Goal: Find specific page/section: Find specific page/section

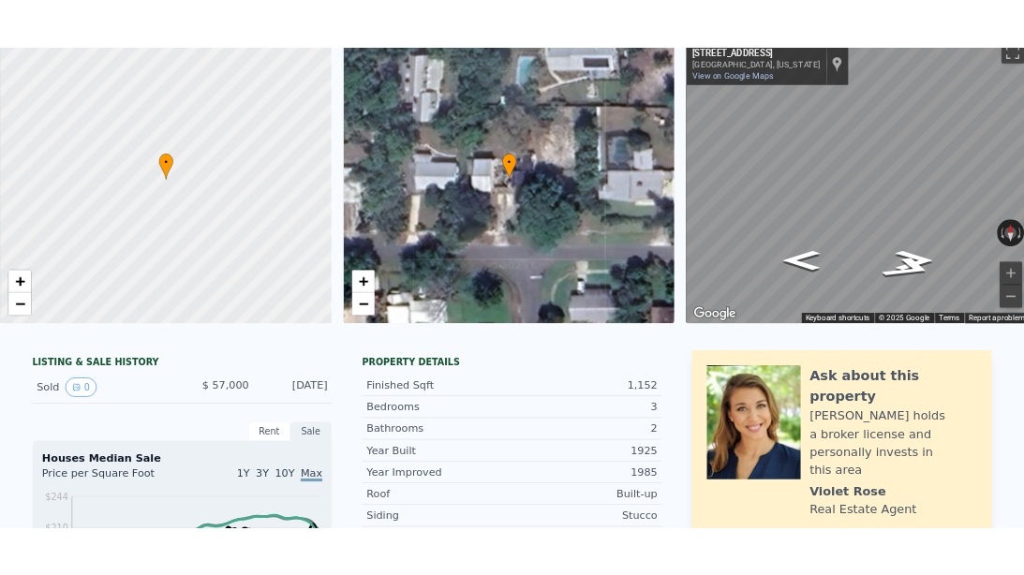
scroll to position [69, 0]
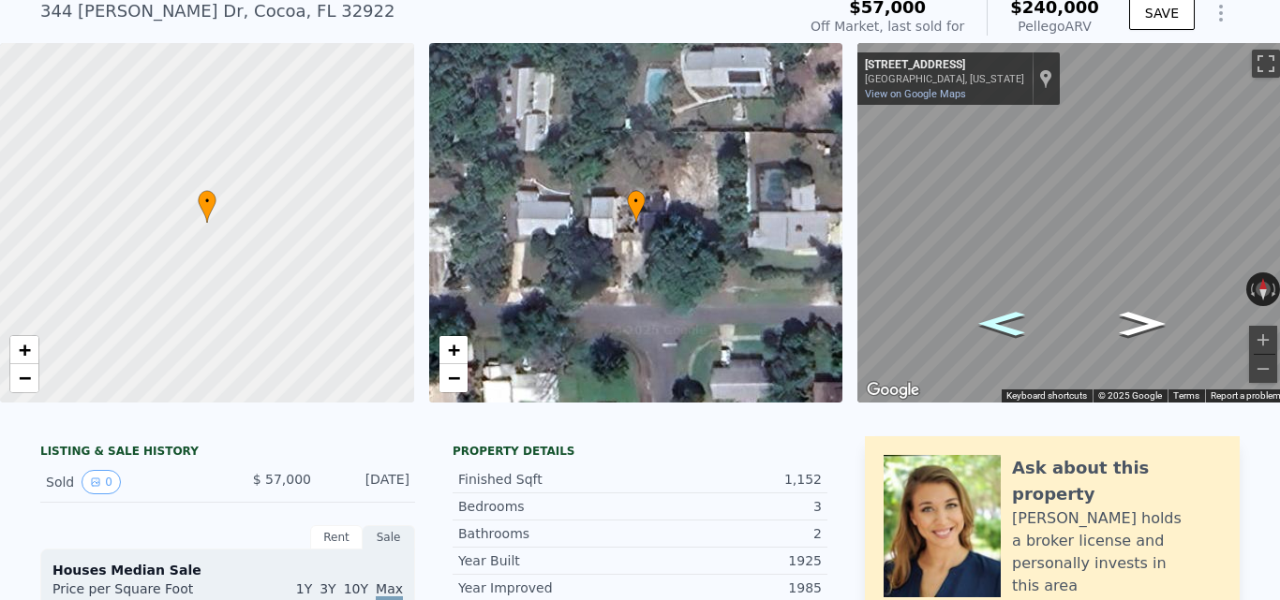
click at [987, 328] on icon "Go West, Mc Leod Dr" at bounding box center [1001, 324] width 84 height 36
click at [1133, 308] on icon "Go East, Mc Leod Dr" at bounding box center [1142, 324] width 84 height 36
click at [1138, 315] on icon "Go East, Mc Leod Dr" at bounding box center [1142, 324] width 84 height 36
click at [1134, 323] on icon "Go East, Mc Leod Dr" at bounding box center [1142, 324] width 84 height 36
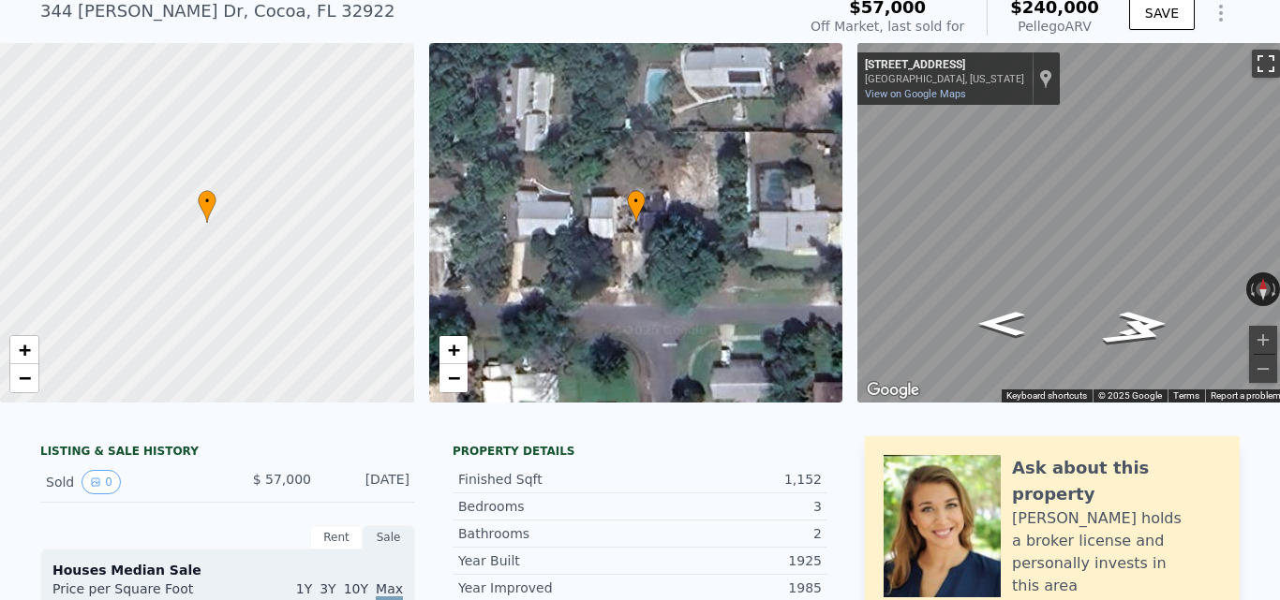
click at [1258, 59] on button "Toggle fullscreen view" at bounding box center [1265, 64] width 28 height 28
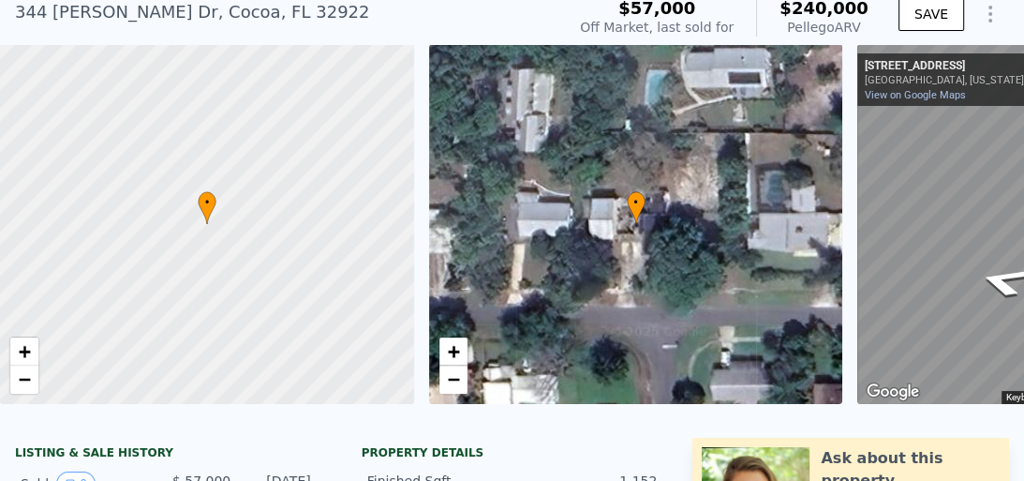
scroll to position [0, 0]
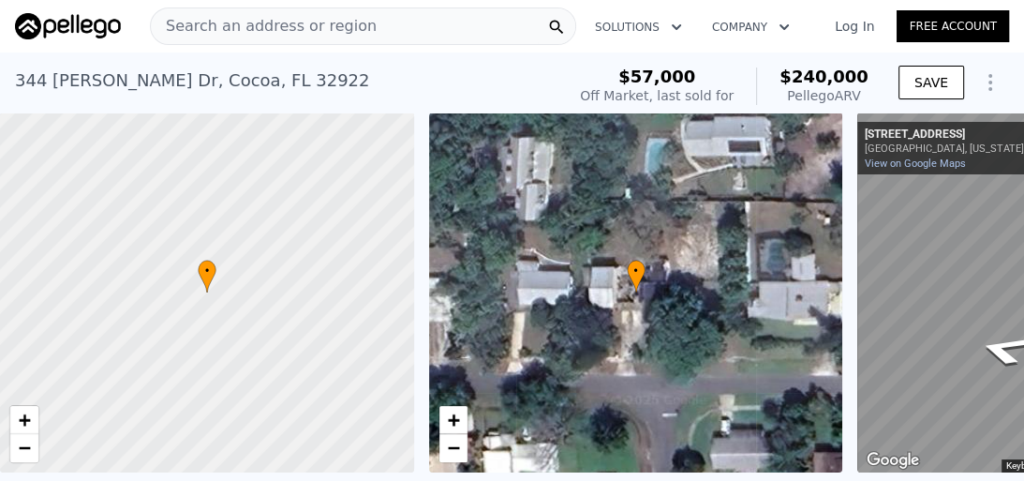
click at [306, 22] on span "Search an address or region" at bounding box center [264, 26] width 226 height 22
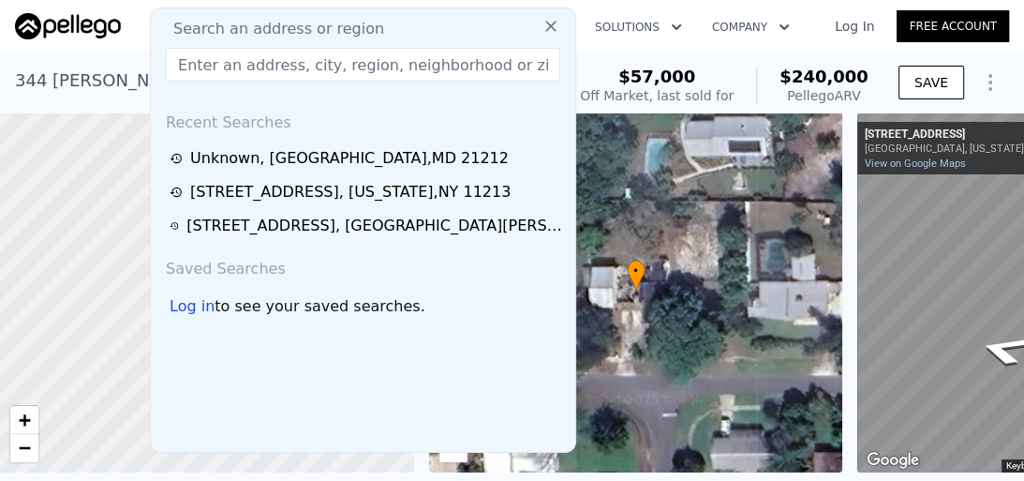
type input "[STREET_ADDRESS][PERSON_NAME]"
